Goal: Find specific page/section: Find specific page/section

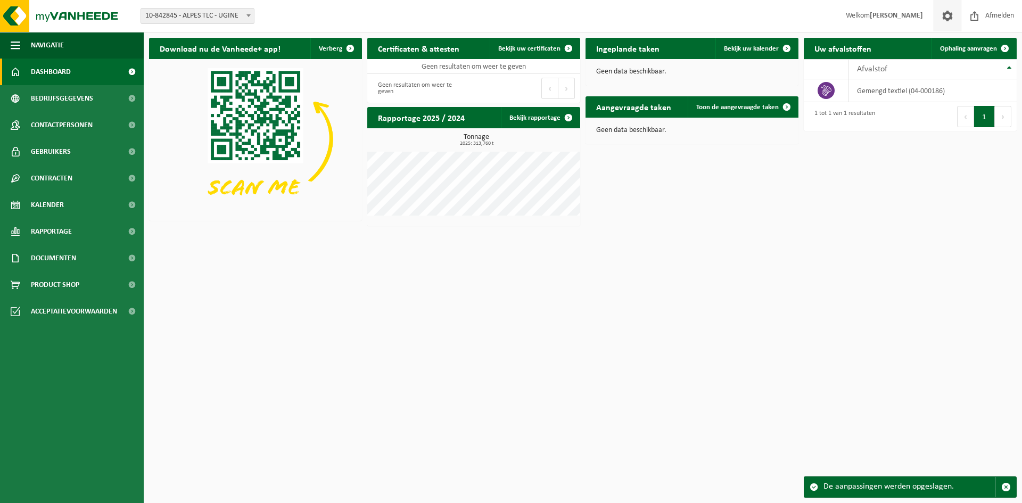
click at [945, 18] on span at bounding box center [948, 15] width 16 height 31
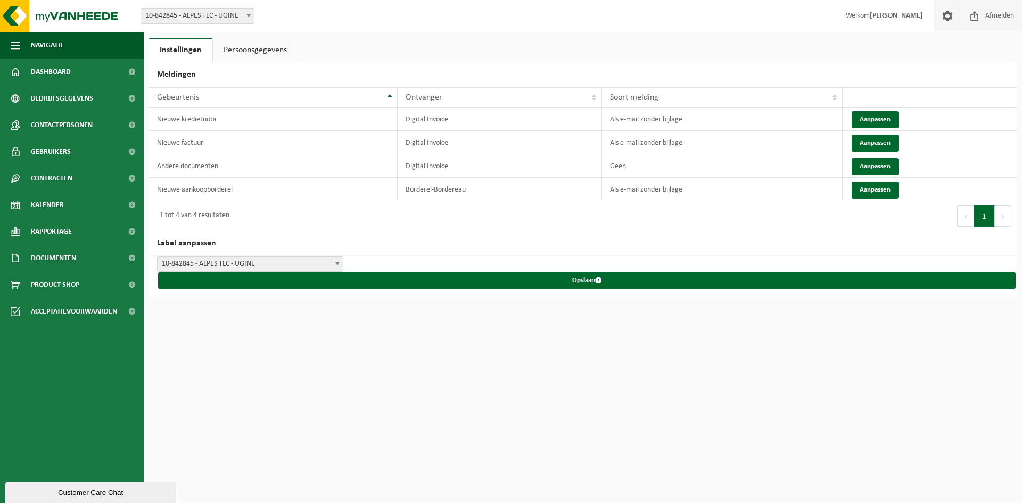
click at [997, 13] on span "Afmelden" at bounding box center [1000, 15] width 34 height 31
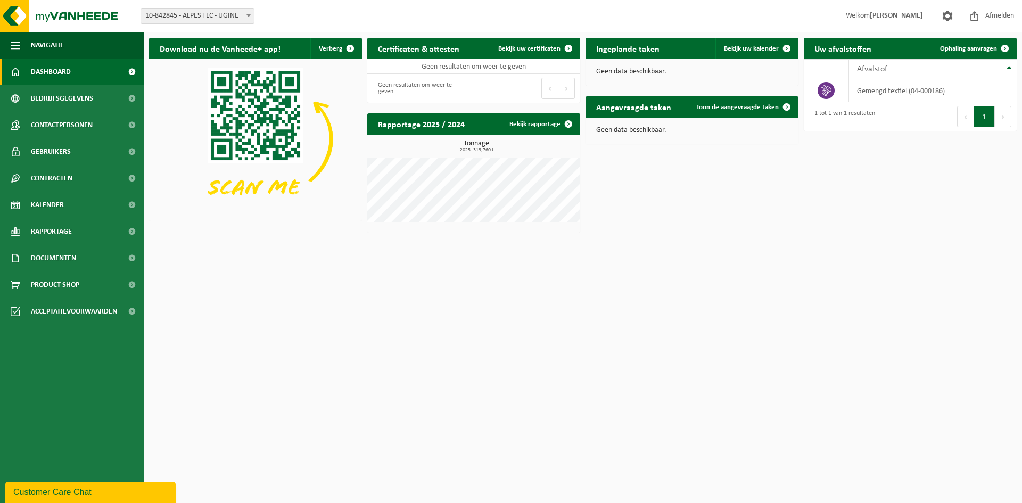
click at [625, 224] on div "Download nu de Vanheede+ app! Verberg Certificaten & attesten Bekijk uw certifi…" at bounding box center [582, 135] width 873 height 206
click at [890, 25] on span "Welkom THOMAS FRAINEUX" at bounding box center [885, 15] width 99 height 31
click at [944, 17] on span at bounding box center [948, 15] width 16 height 31
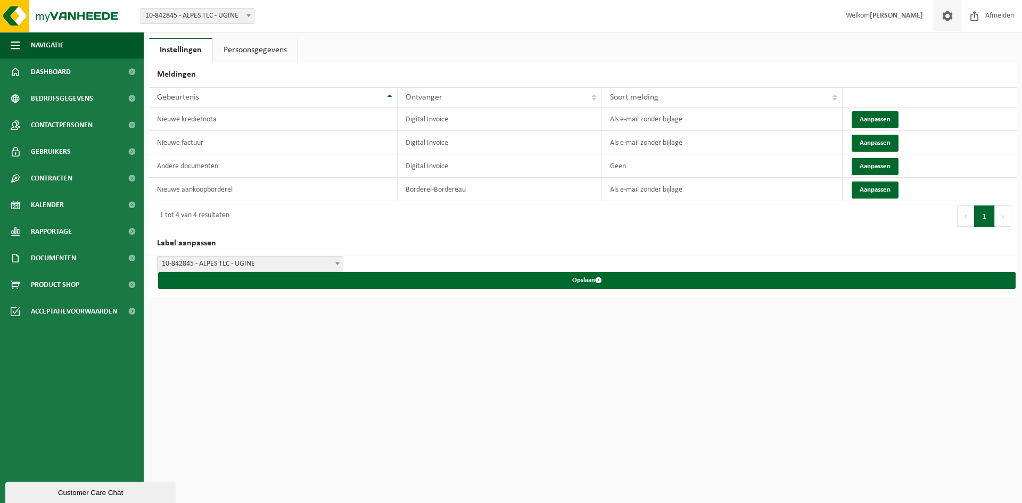
click at [245, 50] on link "Persoonsgegevens" at bounding box center [255, 50] width 85 height 24
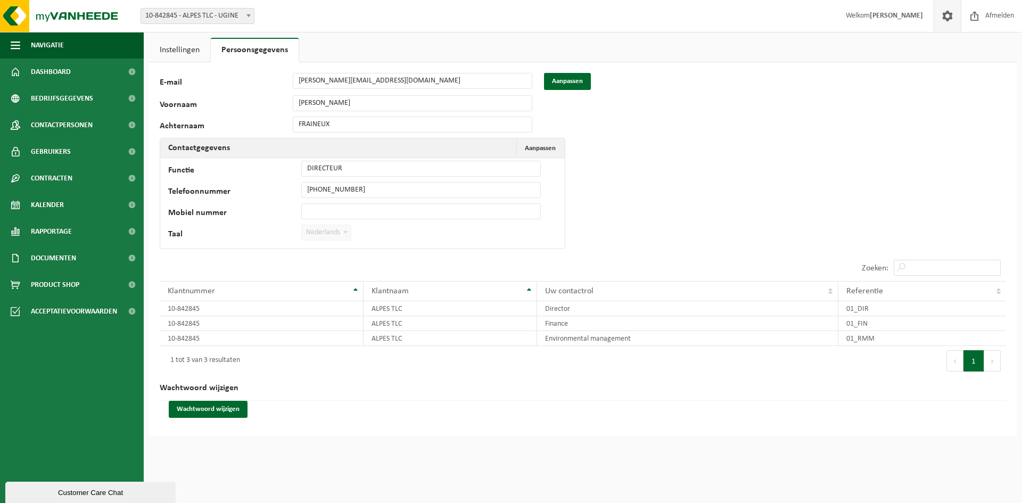
click at [348, 235] on span at bounding box center [345, 232] width 11 height 14
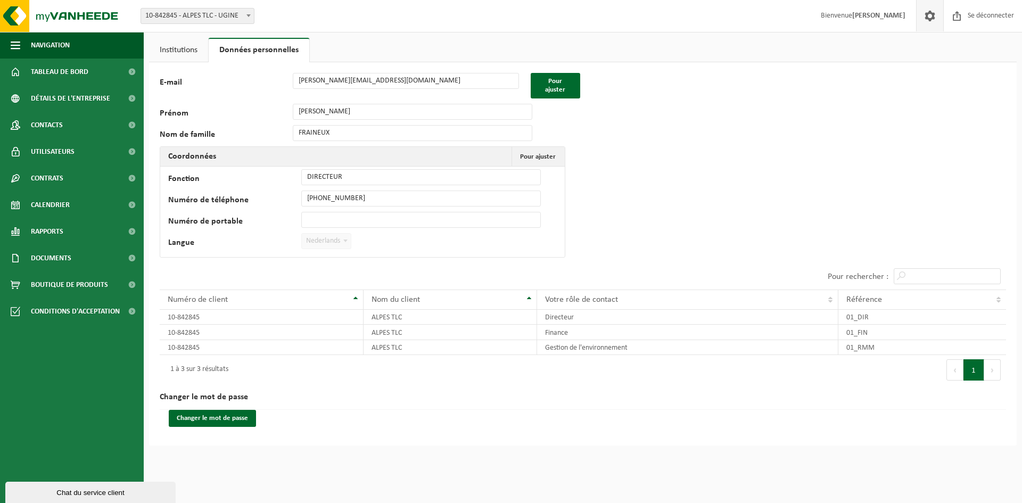
click at [666, 174] on div "128642 E-mail thomas@alpestlc.com Pour ajuster Prénom THOMAS Nom de famille FRA…" at bounding box center [583, 253] width 868 height 383
click at [559, 83] on font "Pour ajuster" at bounding box center [555, 85] width 20 height 15
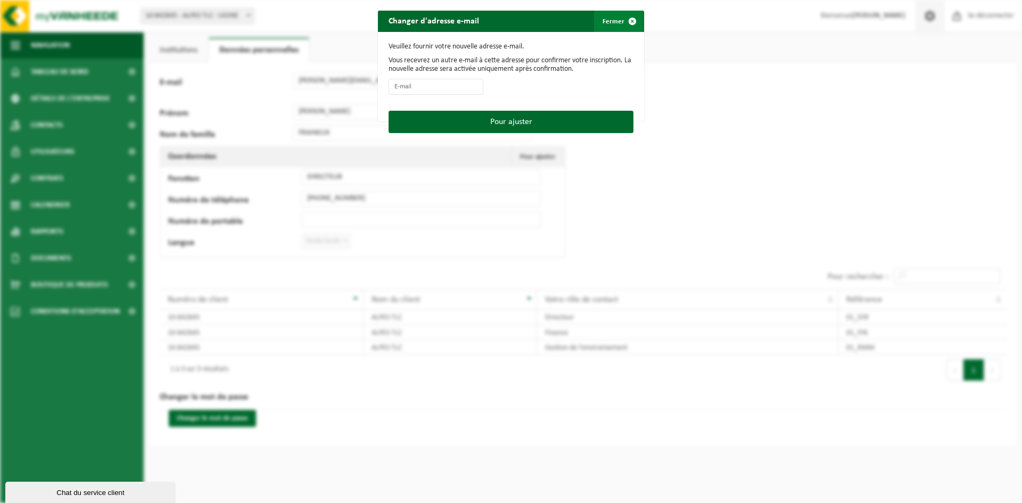
click at [636, 17] on span "button" at bounding box center [632, 21] width 21 height 21
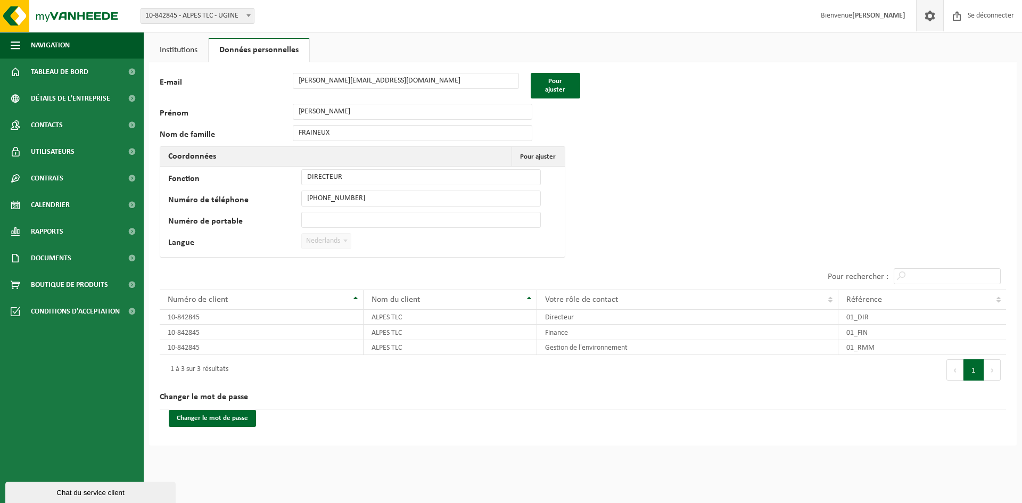
click at [341, 233] on span "Nederlands" at bounding box center [326, 241] width 50 height 16
click at [683, 241] on div "128642 E-mail thomas@alpestlc.com Pour ajuster Prénom THOMAS Nom de famille FRA…" at bounding box center [583, 253] width 868 height 383
click at [289, 271] on div "10 25 50 100 10 afficher les résultats" at bounding box center [371, 276] width 423 height 27
click at [63, 99] on font "Détails de l'entreprise" at bounding box center [70, 99] width 79 height 8
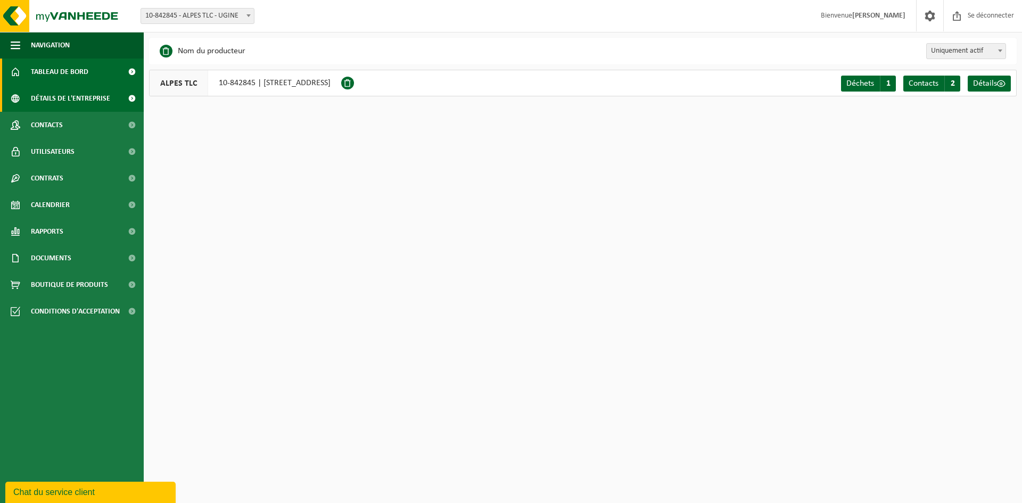
click at [71, 74] on font "Tableau de bord" at bounding box center [60, 72] width 58 height 8
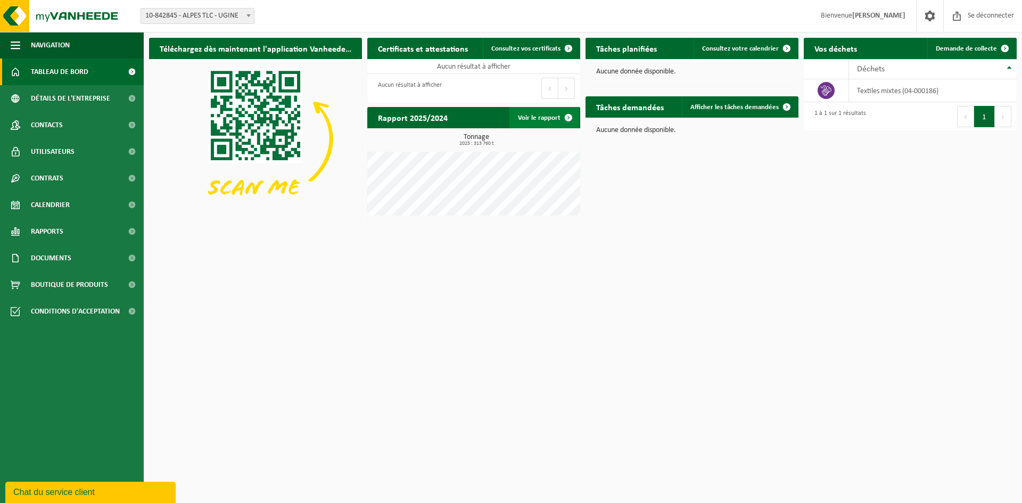
click at [533, 122] on link "Voir le rapport" at bounding box center [545, 117] width 70 height 21
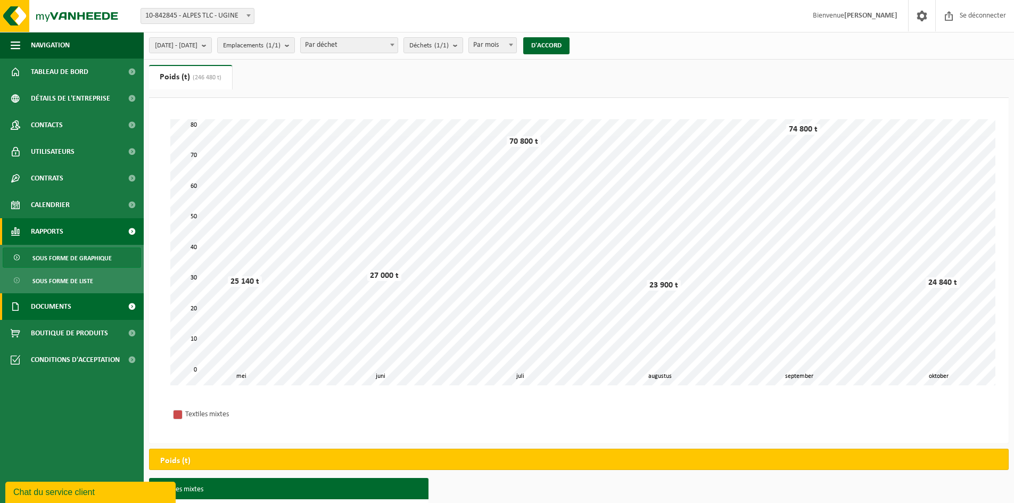
click at [77, 312] on link "Documents" at bounding box center [72, 306] width 144 height 27
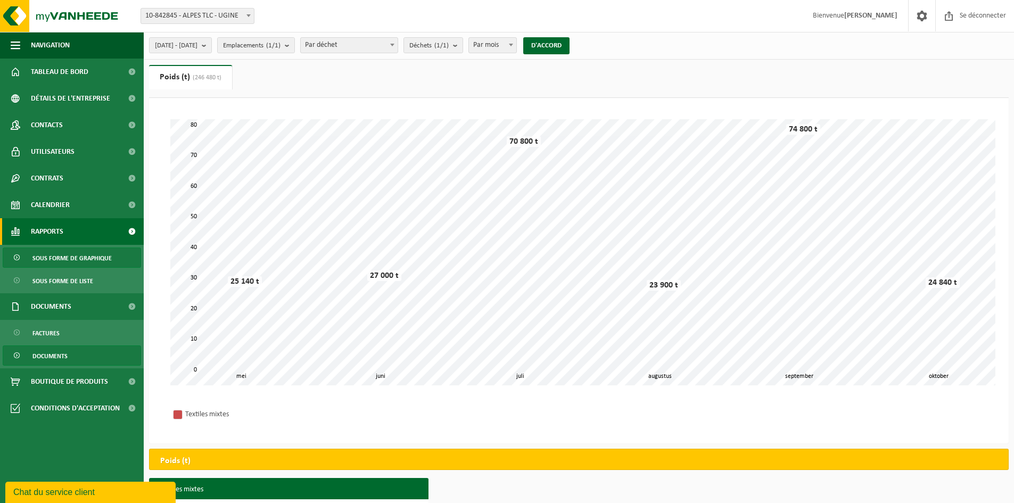
click at [56, 358] on font "Documents" at bounding box center [49, 357] width 35 height 6
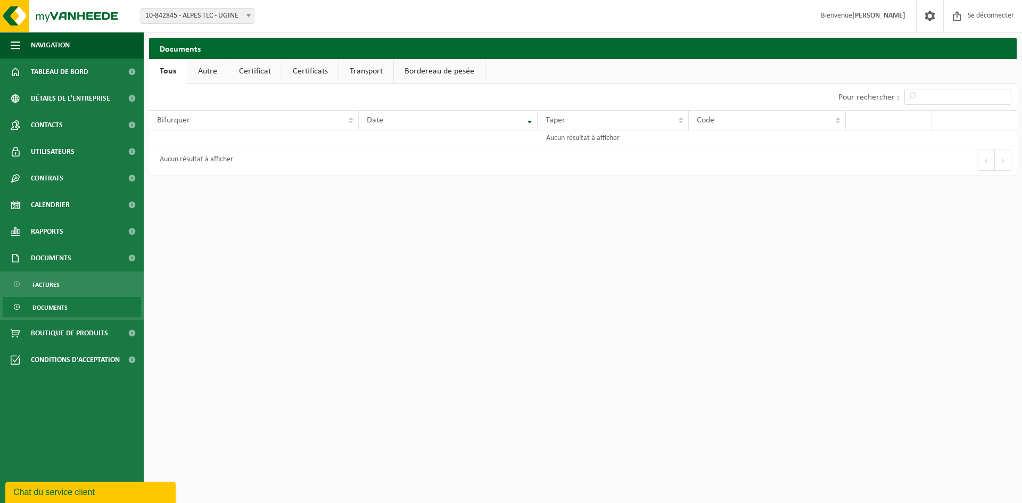
click at [253, 73] on font "Certificat" at bounding box center [255, 71] width 32 height 9
click at [320, 73] on font "Certificats" at bounding box center [309, 71] width 35 height 9
click at [382, 78] on link "Transport" at bounding box center [366, 71] width 54 height 24
click at [472, 78] on link "Bordereau de pesée" at bounding box center [440, 71] width 91 height 24
click at [170, 73] on font "Tous" at bounding box center [167, 71] width 15 height 9
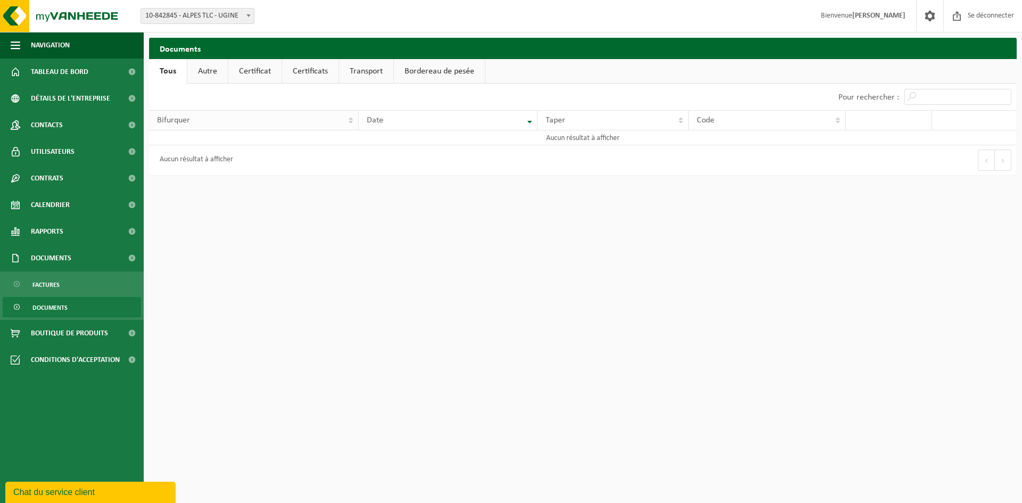
click at [238, 119] on div "Bifurquer" at bounding box center [251, 120] width 188 height 9
click at [46, 307] on font "Documents" at bounding box center [49, 308] width 35 height 6
click at [55, 288] on font "Factures" at bounding box center [45, 285] width 27 height 6
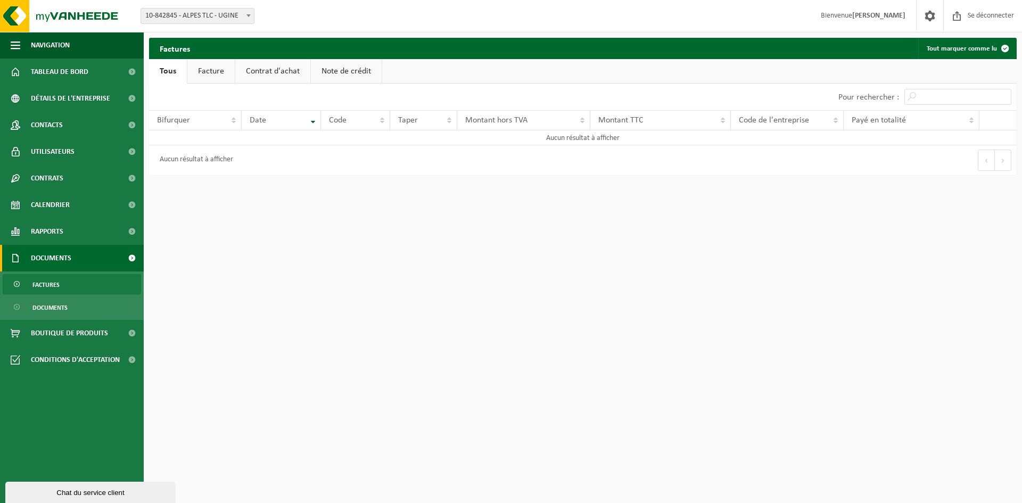
click at [217, 73] on font "Facture" at bounding box center [211, 71] width 26 height 9
click at [271, 72] on font "Contrat d'achat" at bounding box center [273, 71] width 54 height 9
click at [337, 73] on font "Note de crédit" at bounding box center [349, 71] width 50 height 9
click at [97, 185] on link "Contrats" at bounding box center [72, 178] width 144 height 27
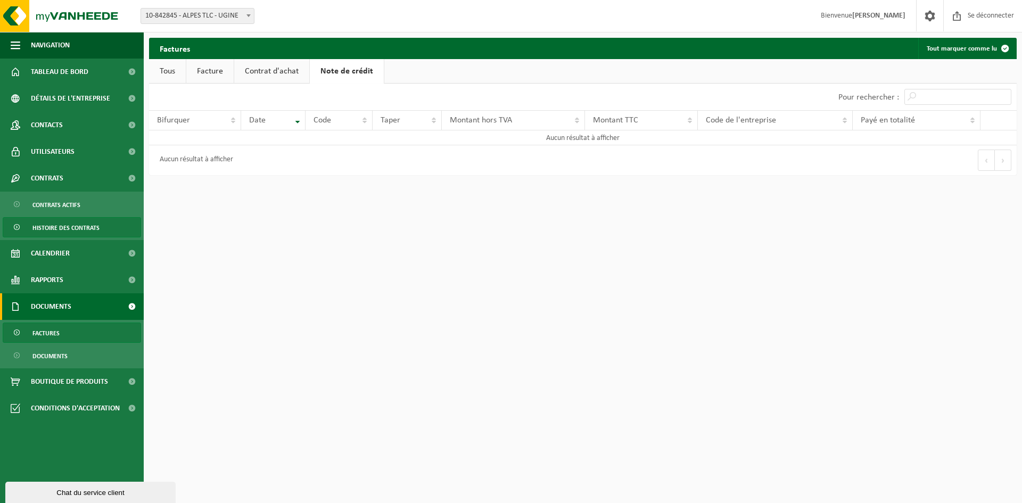
click at [96, 224] on span "Histoire des contrats" at bounding box center [65, 228] width 67 height 20
